Goal: Information Seeking & Learning: Learn about a topic

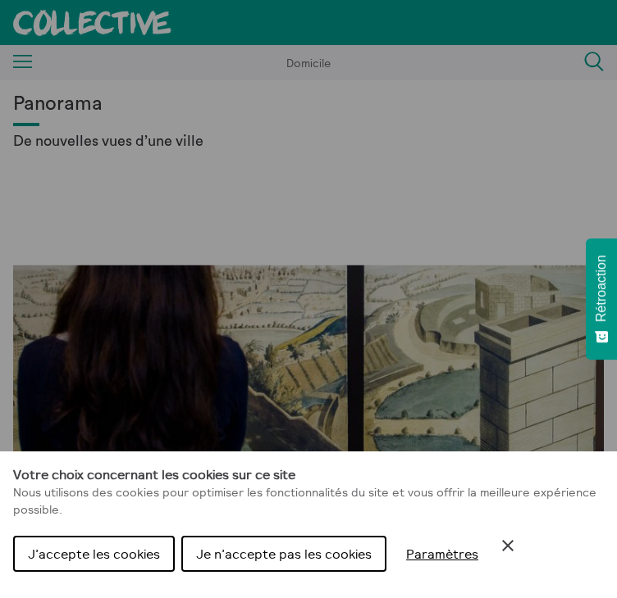
click at [507, 547] on icon "Fermer le contrôle des cookies" at bounding box center [507, 545] width 11 height 11
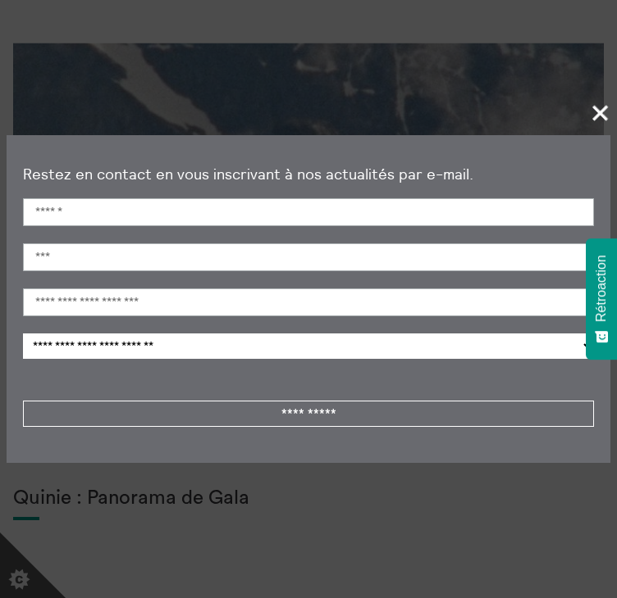
scroll to position [840, 0]
click at [602, 107] on span "+" at bounding box center [600, 113] width 48 height 48
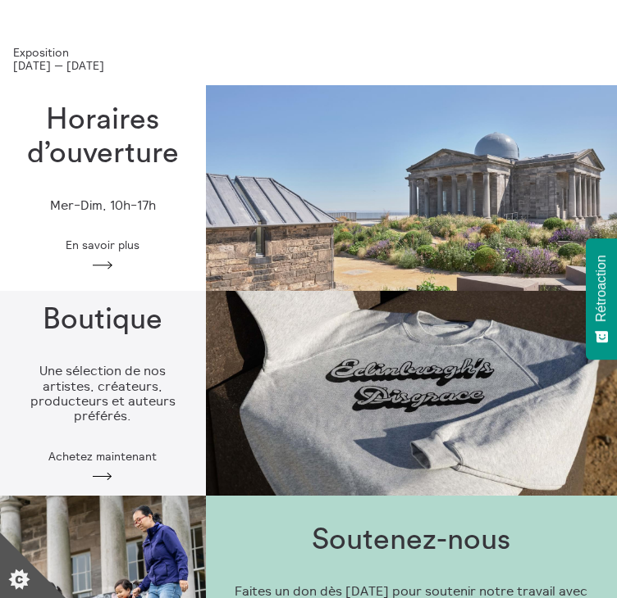
scroll to position [1843, 0]
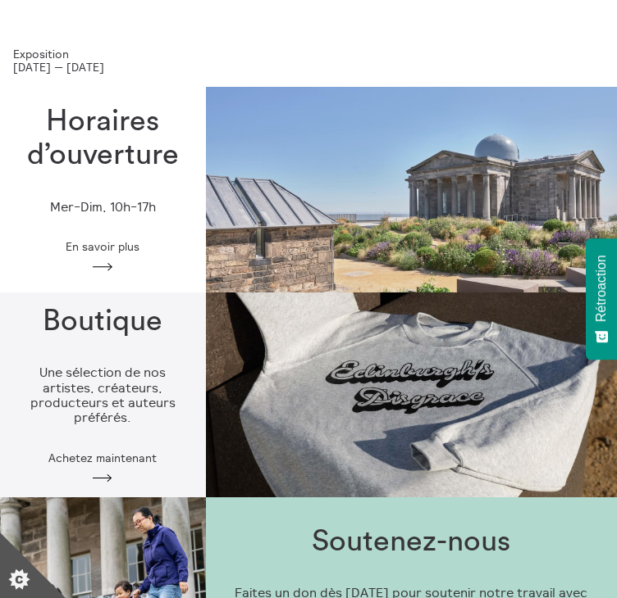
click at [108, 257] on div "Horaires d’ouverture Mer-Dim, 10h-17h En savoir plus Flèche" at bounding box center [103, 190] width 206 height 222
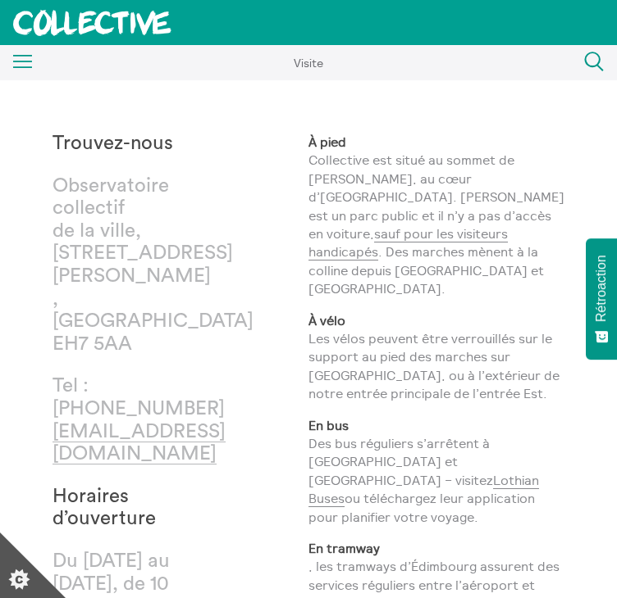
click at [25, 55] on rect at bounding box center [23, 56] width 20 height 2
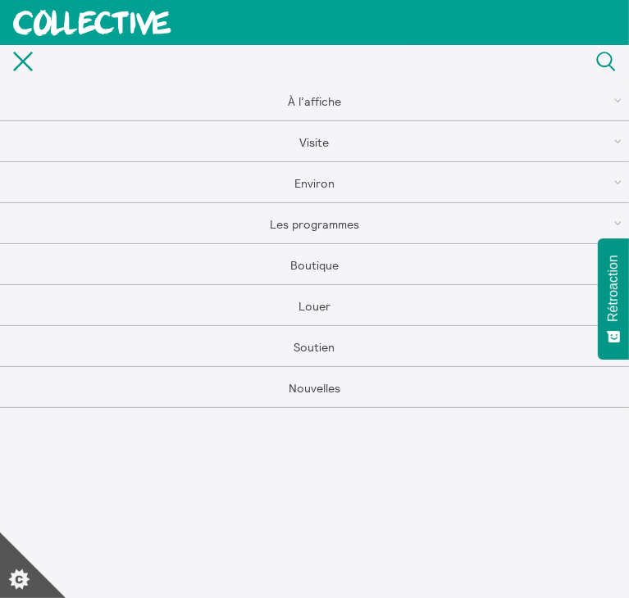
click at [325, 136] on link "Visite" at bounding box center [314, 141] width 629 height 41
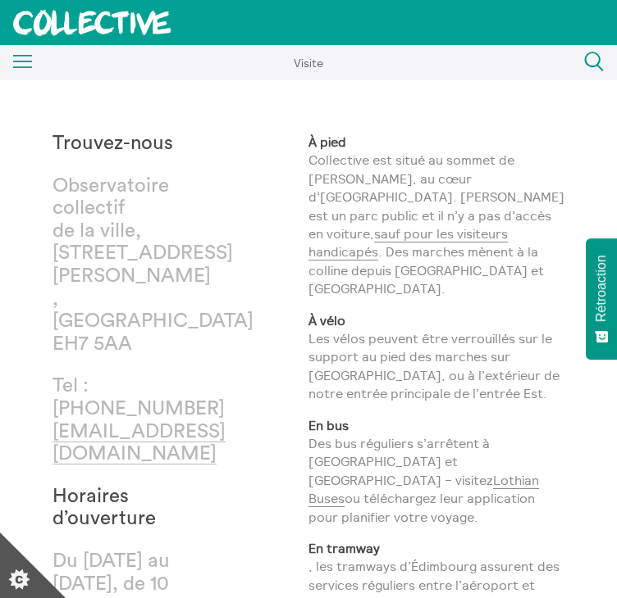
click at [11, 62] on div "Menu Fermer" at bounding box center [16, 63] width 33 height 30
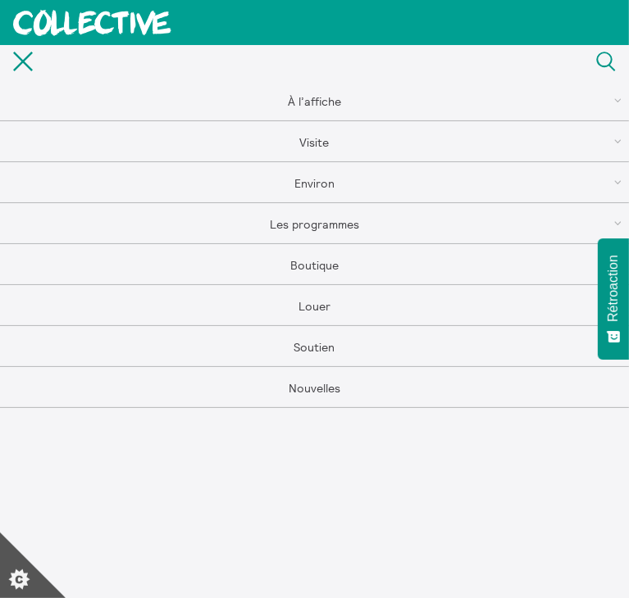
click at [358, 225] on link "Les programmes" at bounding box center [314, 223] width 629 height 41
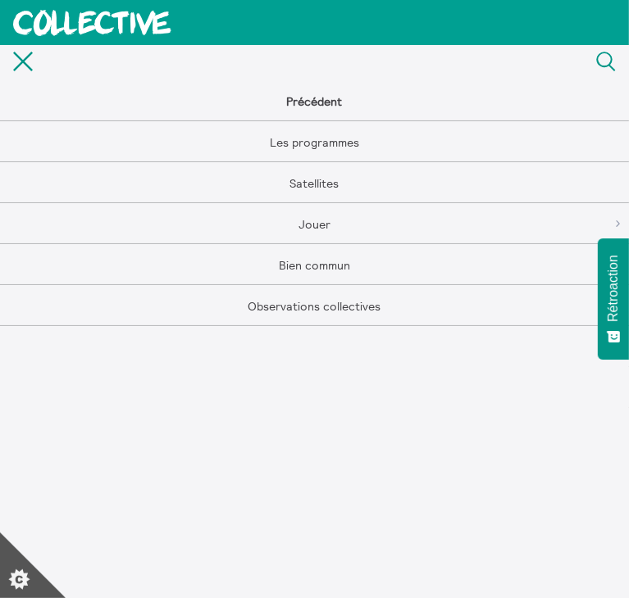
click at [341, 134] on link "Les programmes" at bounding box center [314, 141] width 629 height 41
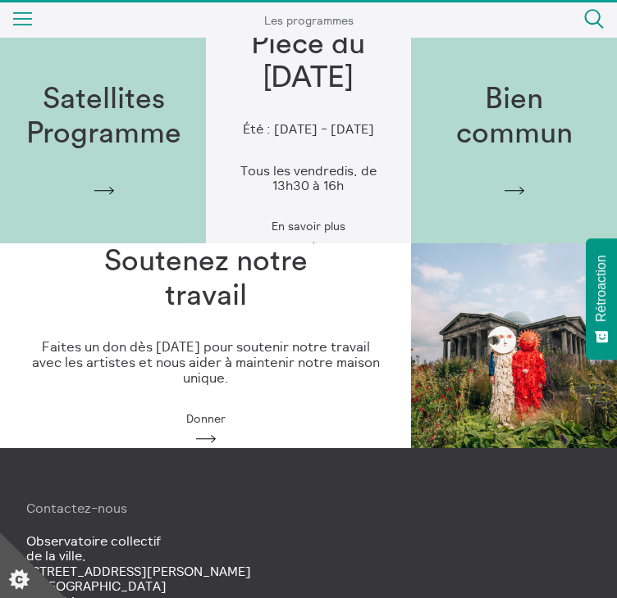
scroll to position [43, 0]
click at [147, 154] on div "Satellites Programme Flèche" at bounding box center [103, 140] width 207 height 167
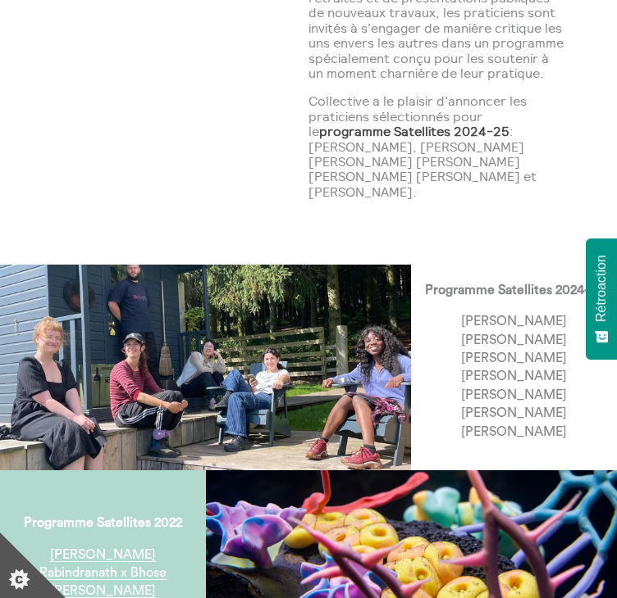
scroll to position [230, 0]
